Goal: Task Accomplishment & Management: Manage account settings

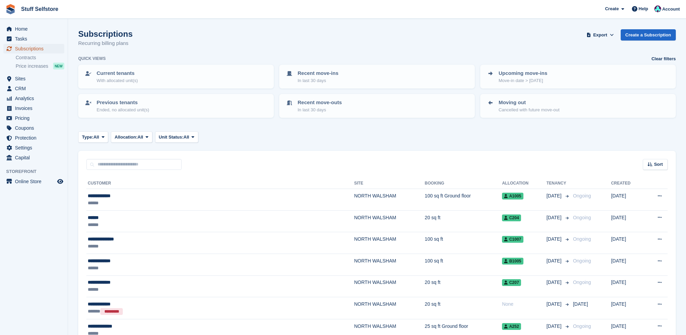
click at [48, 48] on span "Subscriptions" at bounding box center [35, 49] width 41 height 10
click at [44, 47] on span "Subscriptions" at bounding box center [35, 49] width 41 height 10
click at [44, 82] on span "Sites" at bounding box center [35, 79] width 41 height 10
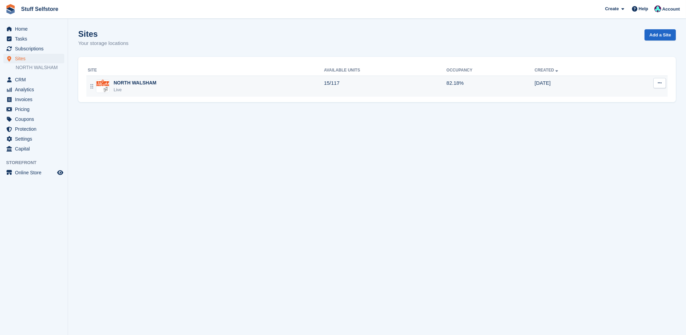
click at [255, 90] on div "NORTH WALSHAM Live" at bounding box center [206, 86] width 236 height 14
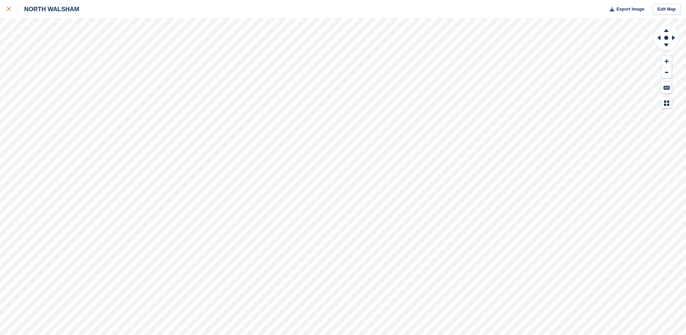
click at [5, 7] on link at bounding box center [9, 9] width 18 height 18
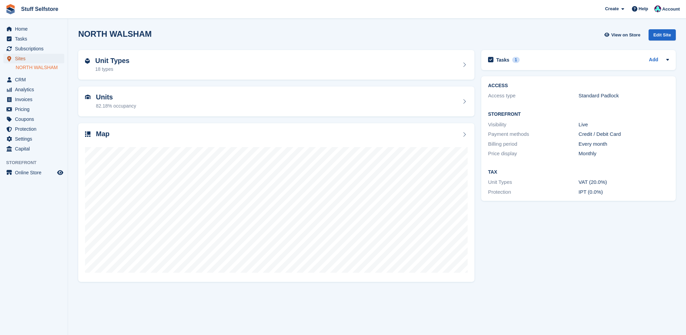
click at [34, 62] on span "Sites" at bounding box center [35, 59] width 41 height 10
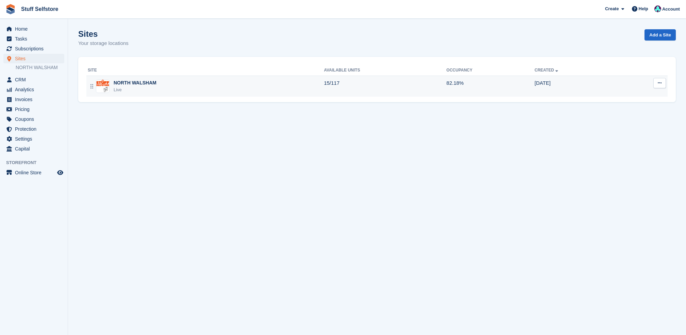
click at [432, 88] on td "15/117" at bounding box center [385, 86] width 123 height 21
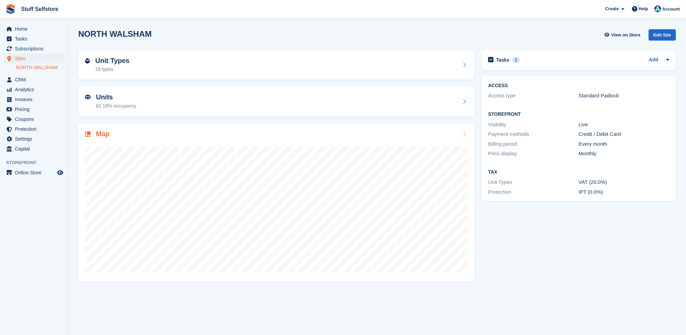
click at [357, 144] on div at bounding box center [276, 207] width 383 height 136
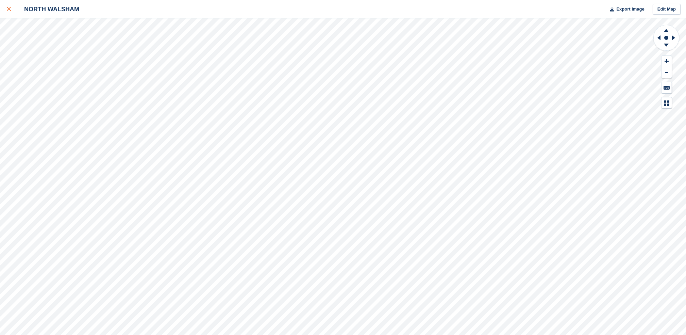
click at [2, 5] on link at bounding box center [9, 9] width 18 height 18
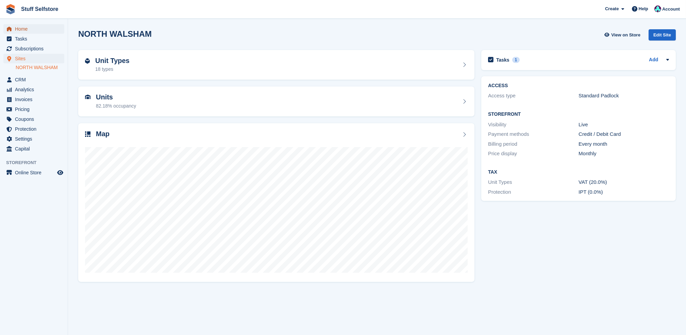
click at [43, 27] on span "Home" at bounding box center [35, 29] width 41 height 10
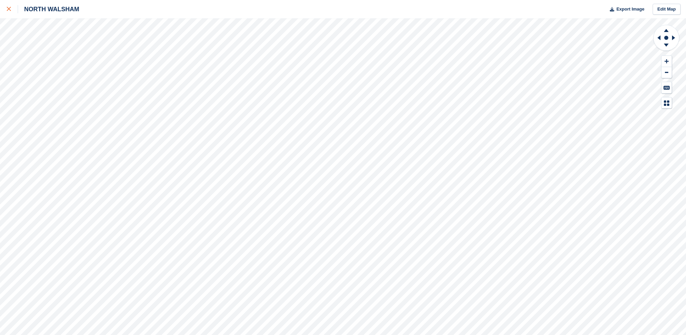
click at [3, 6] on link at bounding box center [9, 9] width 18 height 18
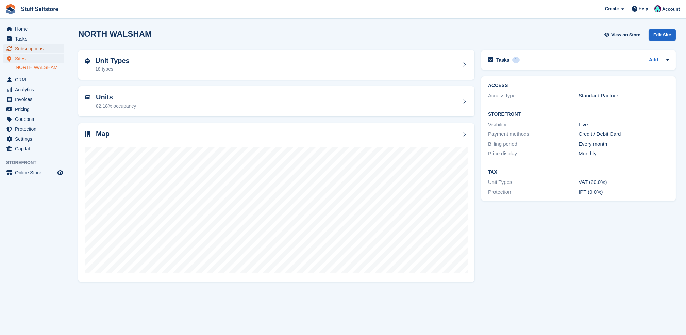
click at [47, 47] on span "Subscriptions" at bounding box center [35, 49] width 41 height 10
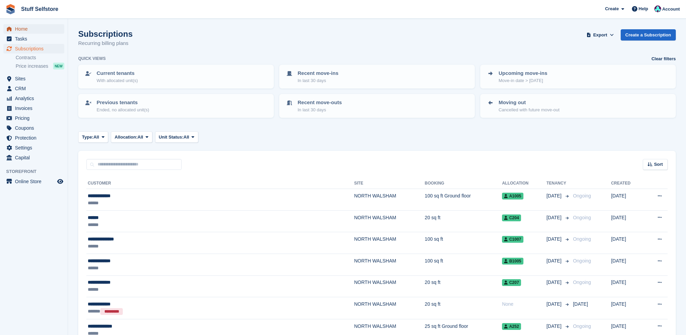
click at [31, 28] on span "Home" at bounding box center [35, 29] width 41 height 10
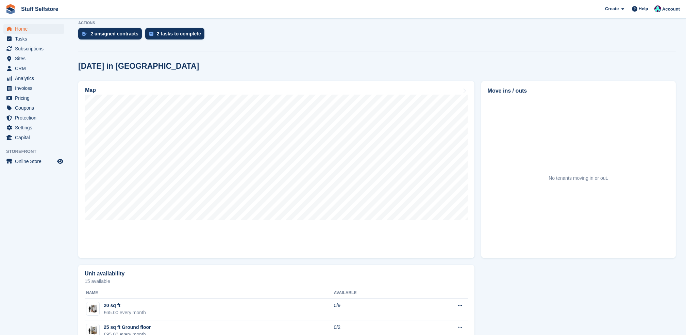
scroll to position [227, 0]
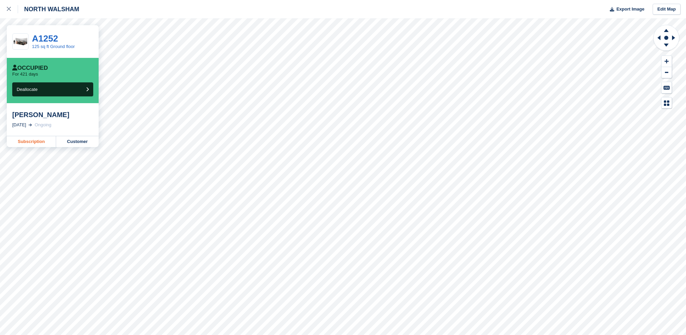
click at [44, 142] on link "Subscription" at bounding box center [31, 141] width 49 height 11
click at [8, 10] on icon at bounding box center [9, 9] width 4 height 4
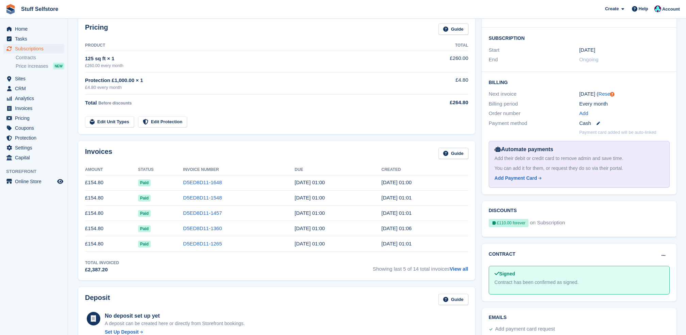
scroll to position [227, 0]
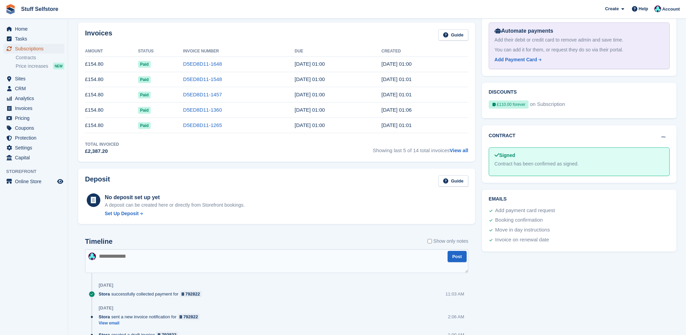
click at [47, 45] on span "Subscriptions" at bounding box center [35, 49] width 41 height 10
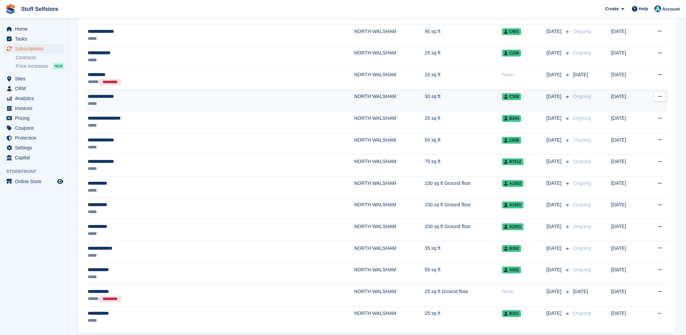
scroll to position [976, 0]
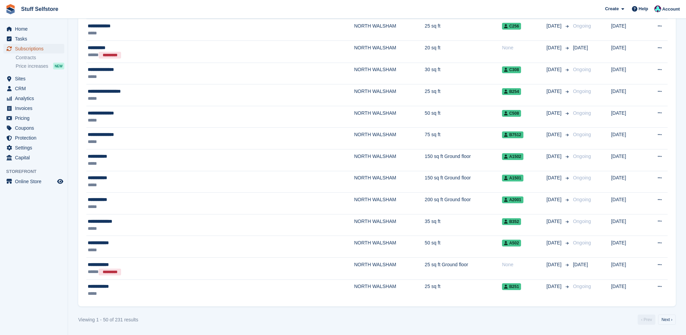
click at [51, 51] on span "Subscriptions" at bounding box center [35, 49] width 41 height 10
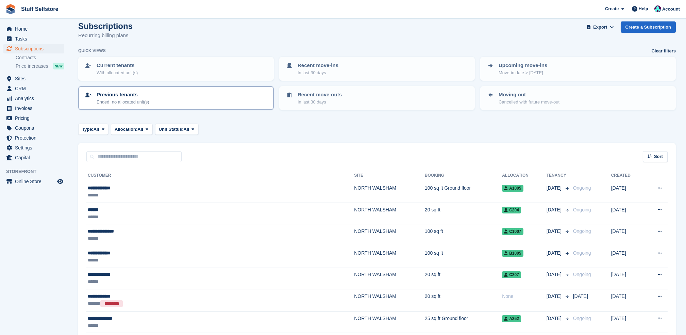
scroll to position [0, 0]
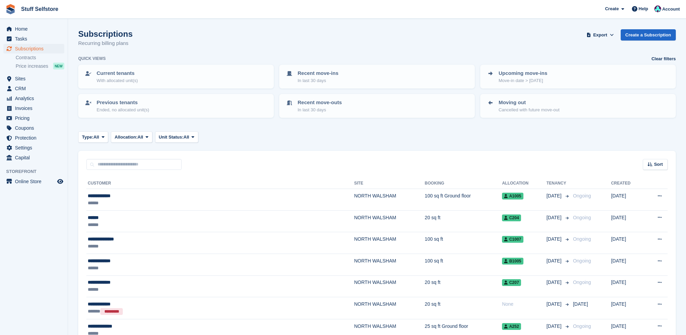
click at [31, 23] on div "Home Tasks Subscriptions Subscriptions Subscriptions Contracts Price increases …" at bounding box center [34, 91] width 68 height 141
click at [39, 31] on span "Home" at bounding box center [35, 29] width 41 height 10
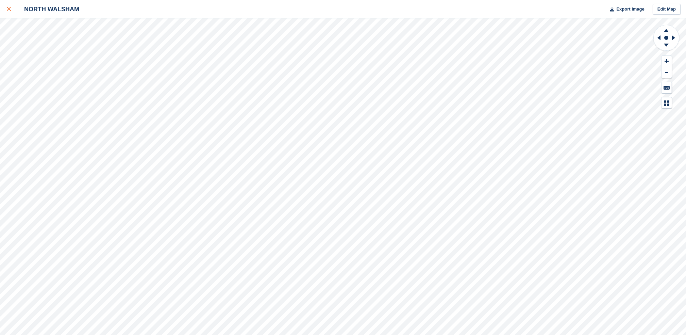
click at [8, 6] on div at bounding box center [12, 9] width 11 height 8
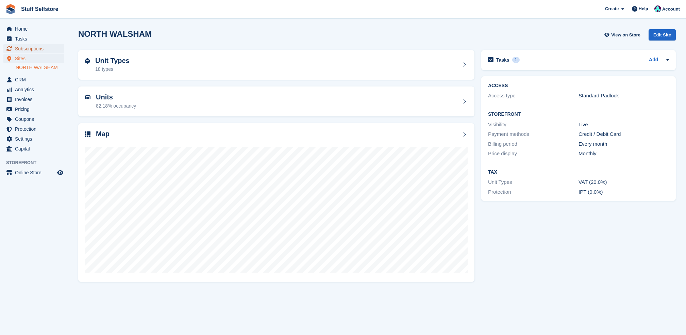
click at [38, 47] on span "Subscriptions" at bounding box center [35, 49] width 41 height 10
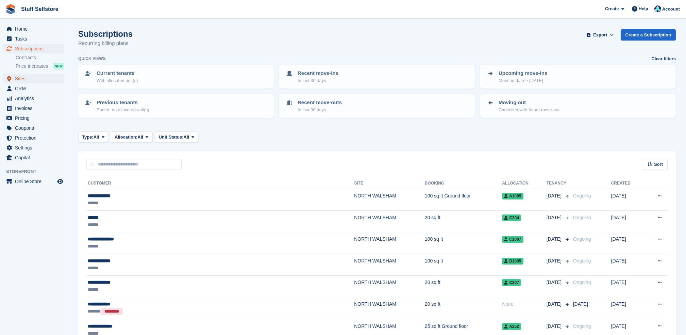
click at [22, 75] on span "Sites" at bounding box center [35, 79] width 41 height 10
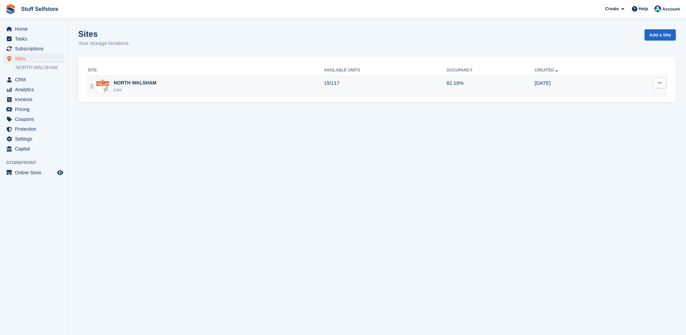
click at [352, 92] on td "15/117" at bounding box center [385, 86] width 123 height 21
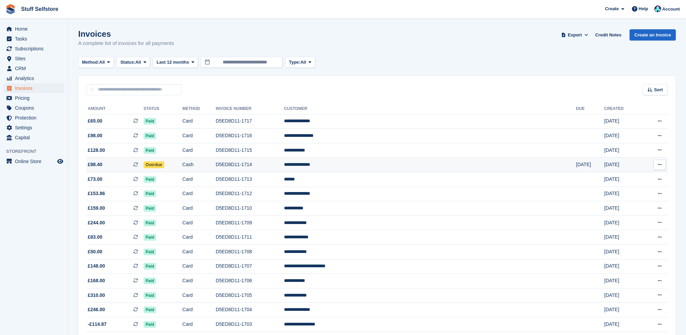
click at [284, 162] on td "D5ED8D11-1714" at bounding box center [250, 165] width 68 height 15
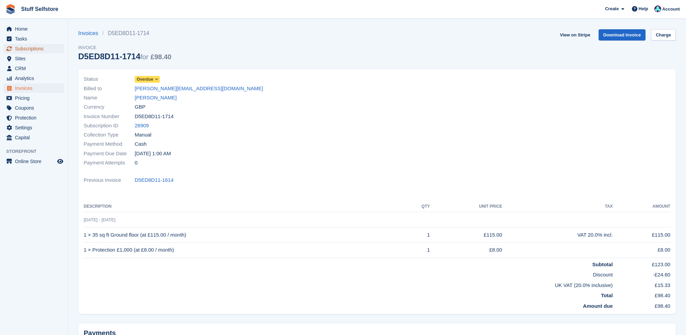
click at [50, 49] on span "Subscriptions" at bounding box center [35, 49] width 41 height 10
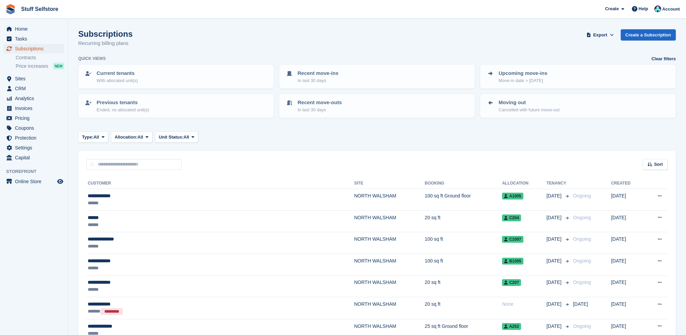
click at [36, 46] on span "Subscriptions" at bounding box center [35, 49] width 41 height 10
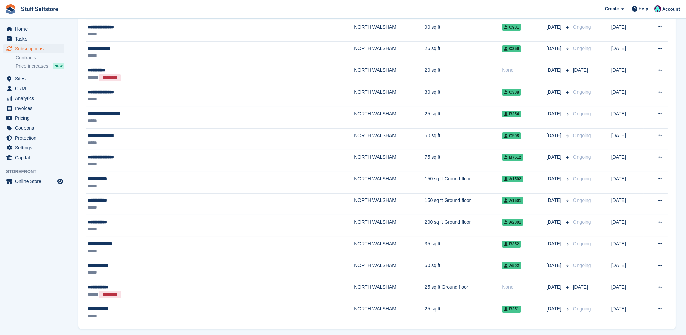
scroll to position [976, 0]
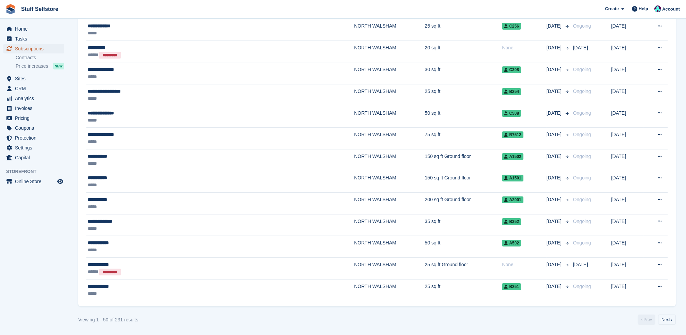
click at [34, 48] on span "Subscriptions" at bounding box center [35, 49] width 41 height 10
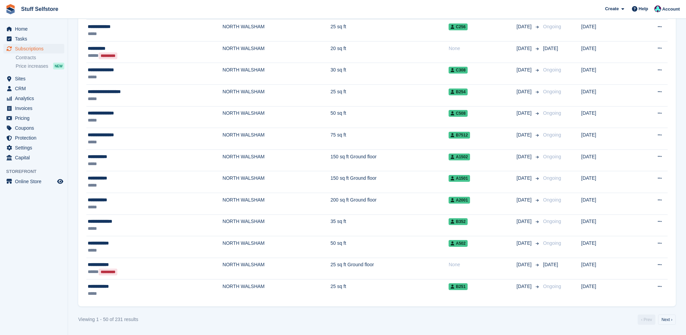
scroll to position [0, 0]
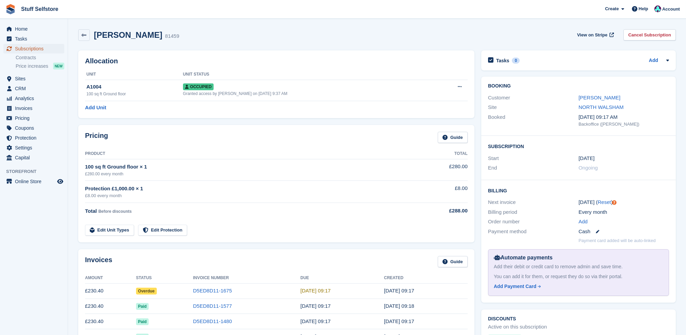
click at [50, 49] on span "Subscriptions" at bounding box center [35, 49] width 41 height 10
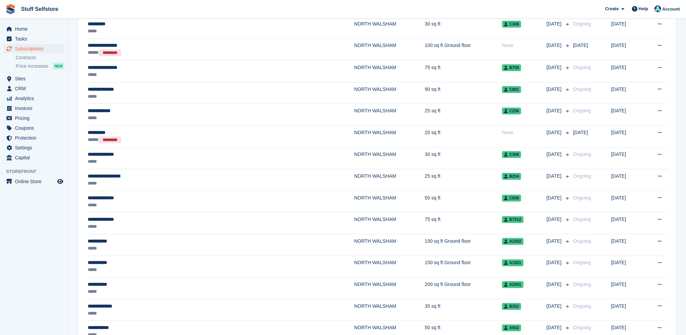
scroll to position [794, 0]
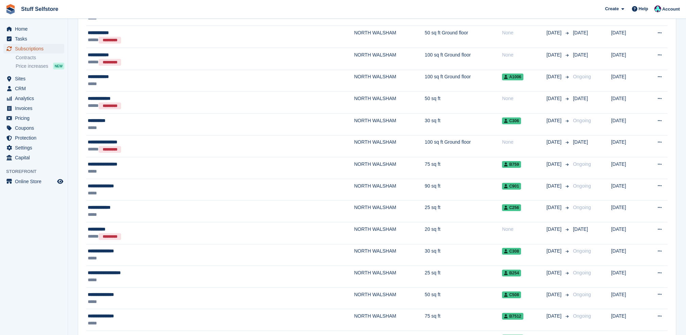
click at [49, 44] on span "Subscriptions" at bounding box center [35, 49] width 41 height 10
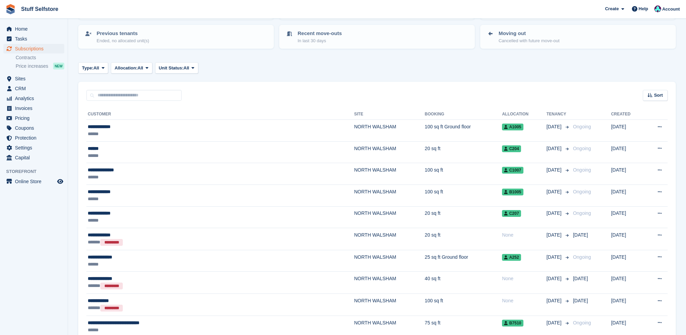
scroll to position [0, 0]
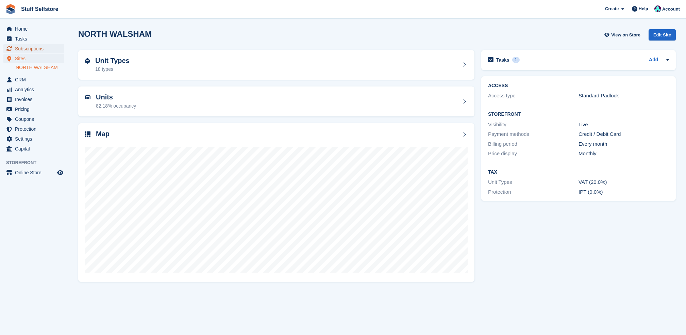
click at [36, 46] on span "Subscriptions" at bounding box center [35, 49] width 41 height 10
